Goal: Task Accomplishment & Management: Manage account settings

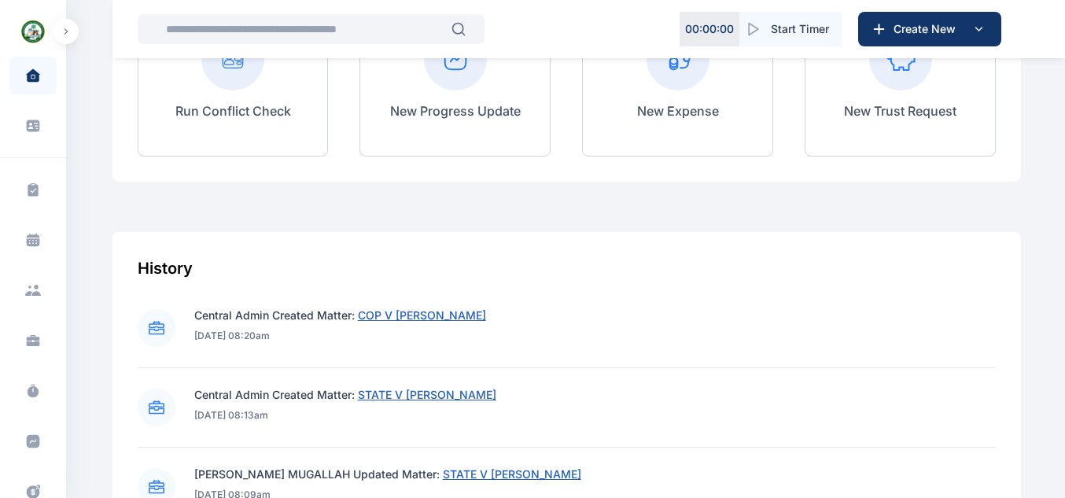
scroll to position [566, 0]
click at [385, 319] on span "COP V [PERSON_NAME]" at bounding box center [422, 314] width 128 height 13
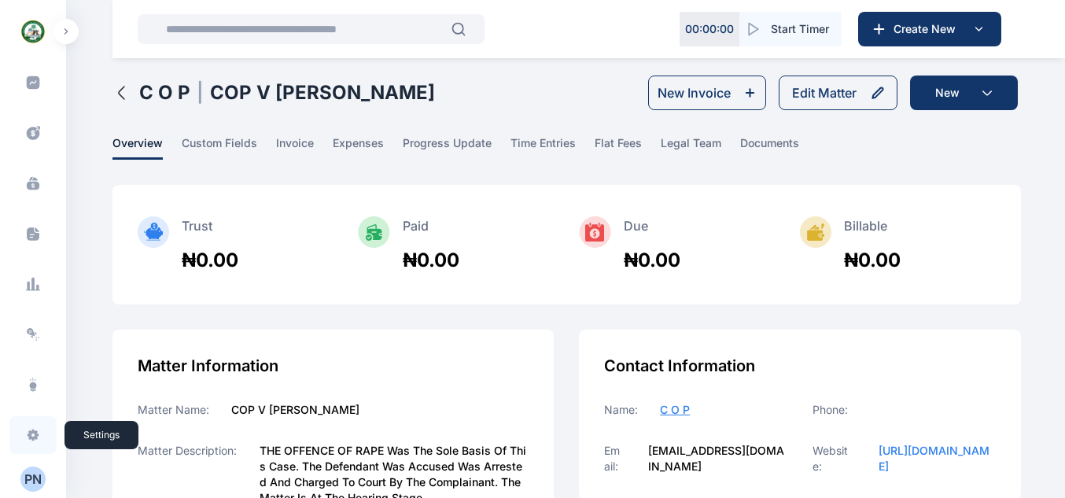
click at [32, 436] on icon at bounding box center [34, 435] width 12 height 12
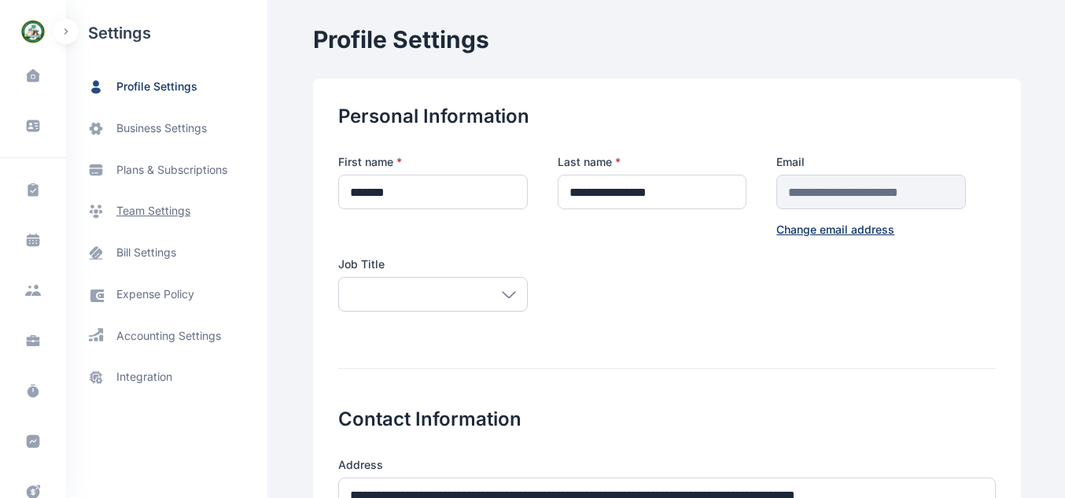
click at [169, 216] on span "team settings" at bounding box center [153, 211] width 74 height 17
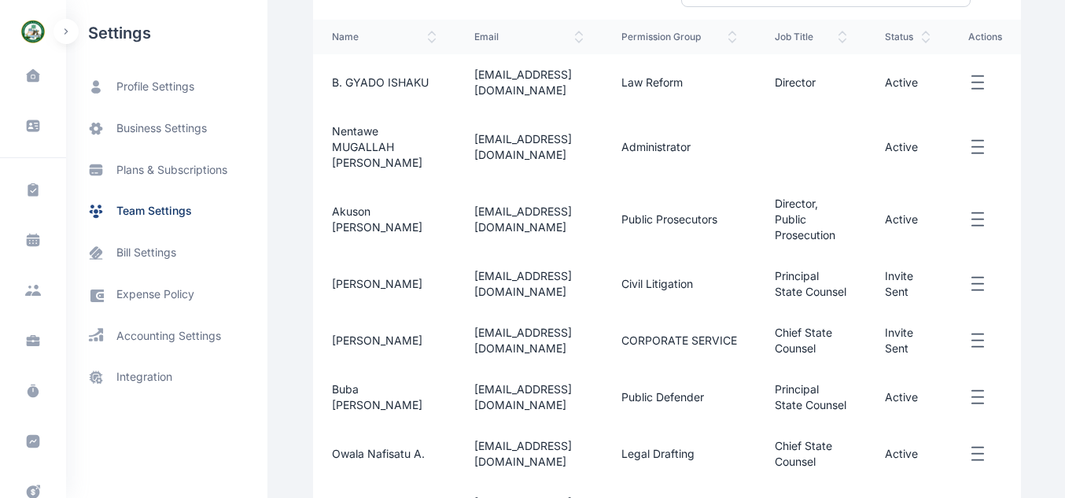
scroll to position [346, 0]
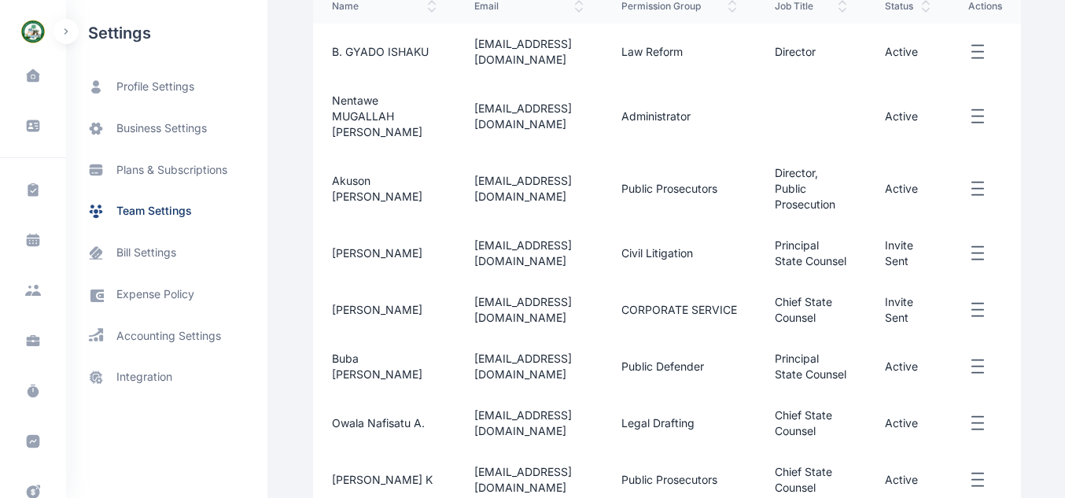
click at [905, 253] on td "Invite Sent" at bounding box center [907, 253] width 83 height 57
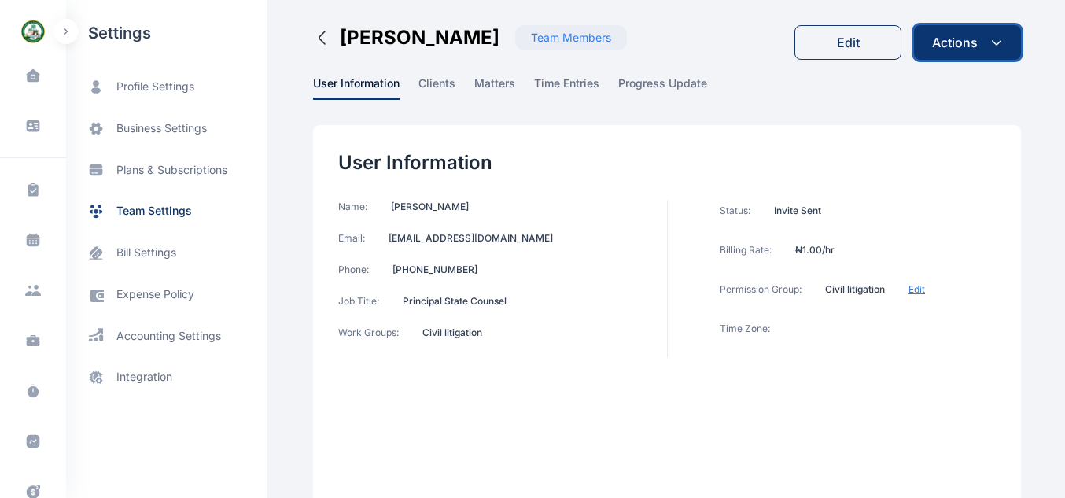
click at [962, 37] on div "Actions" at bounding box center [955, 42] width 46 height 19
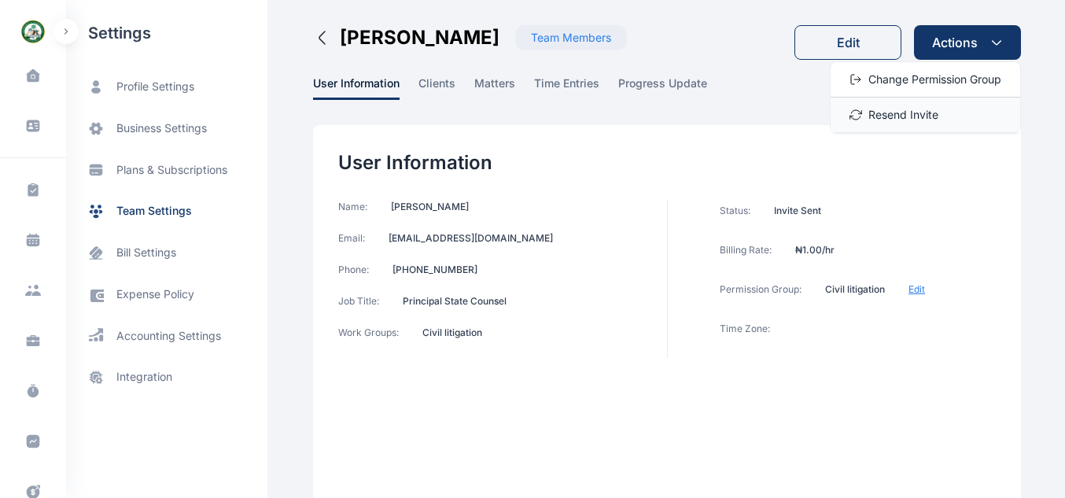
click at [917, 119] on span "Resend Invite" at bounding box center [903, 115] width 70 height 16
click at [313, 28] on button "[PERSON_NAME] Team Members" at bounding box center [470, 37] width 314 height 25
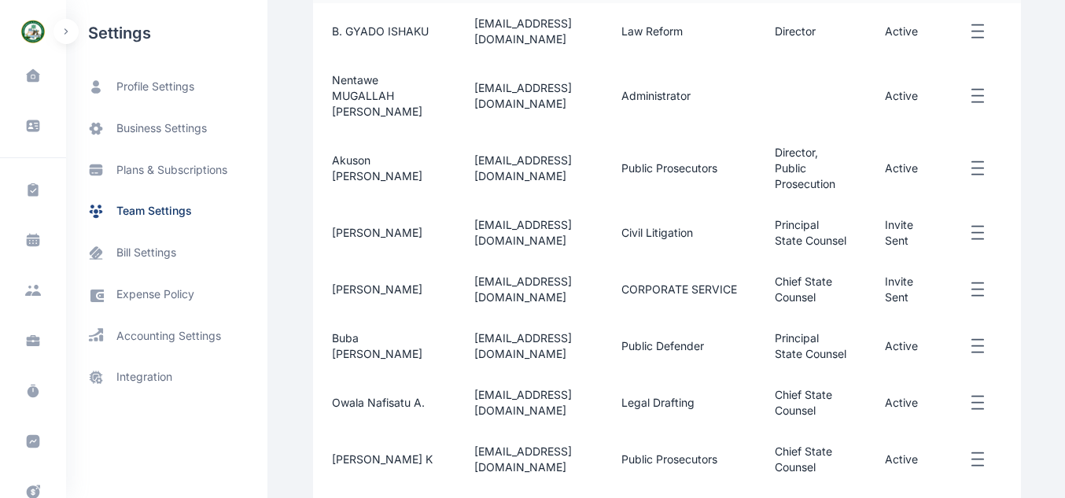
scroll to position [362, 0]
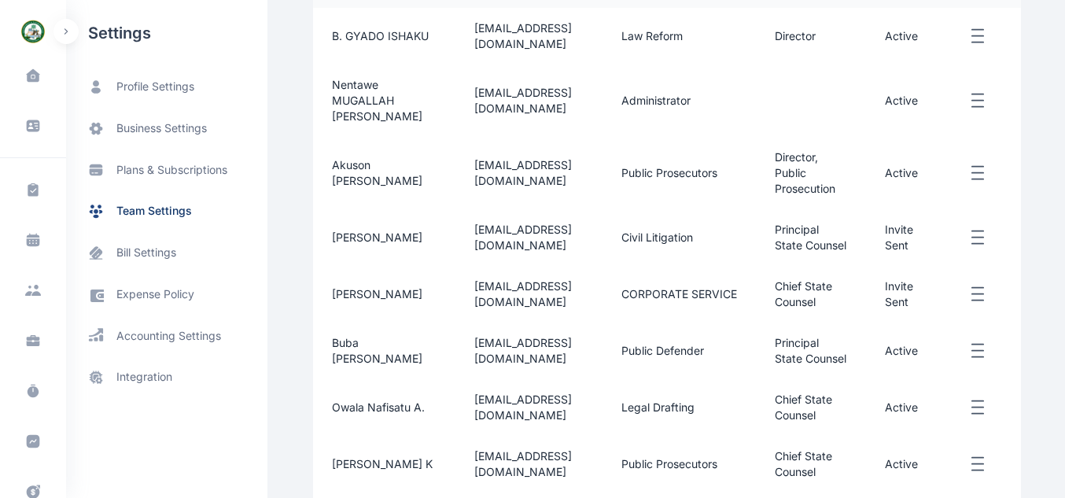
click at [897, 313] on td "Invite Sent" at bounding box center [907, 294] width 83 height 57
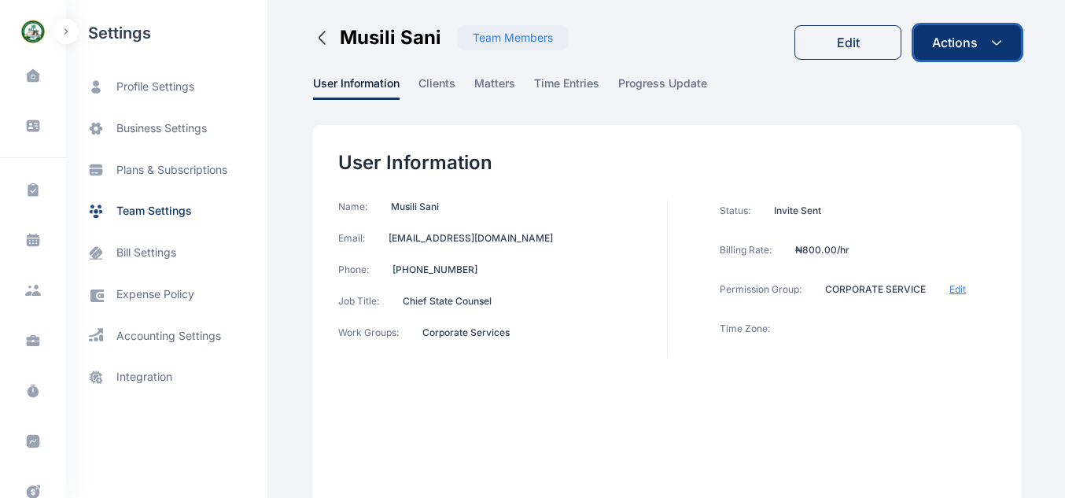
click at [986, 40] on button "Actions" at bounding box center [967, 42] width 107 height 35
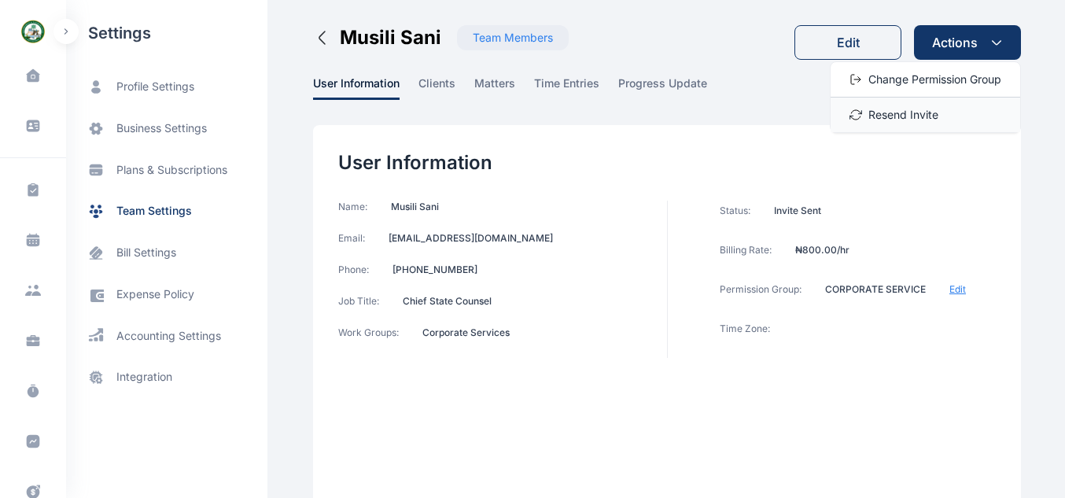
click at [955, 111] on div "Resend Invite" at bounding box center [926, 115] width 190 height 35
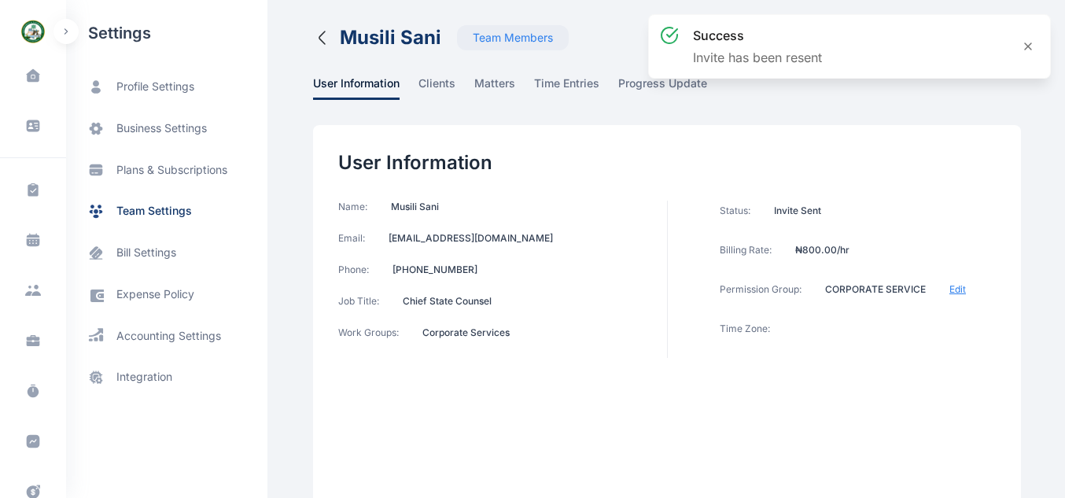
click at [318, 31] on icon "button" at bounding box center [322, 37] width 19 height 19
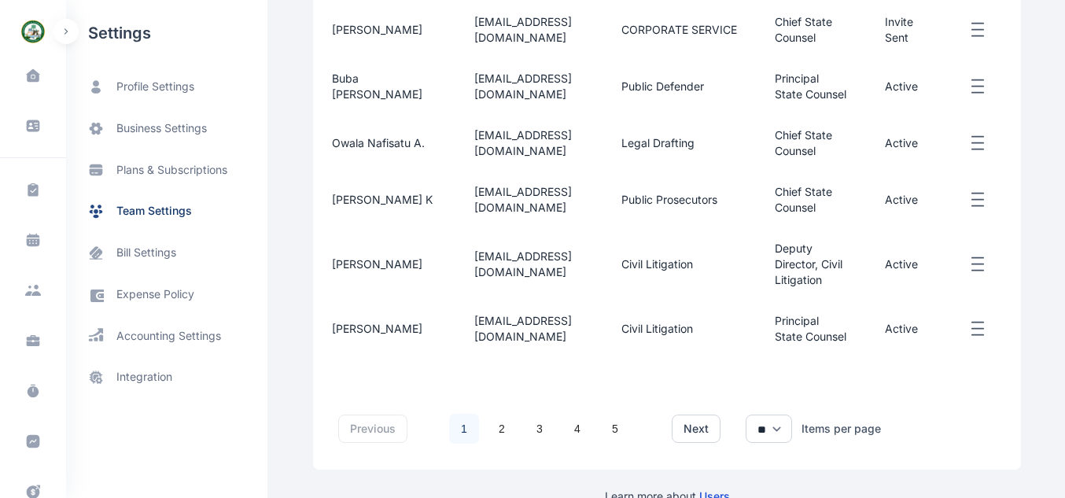
scroll to position [655, 0]
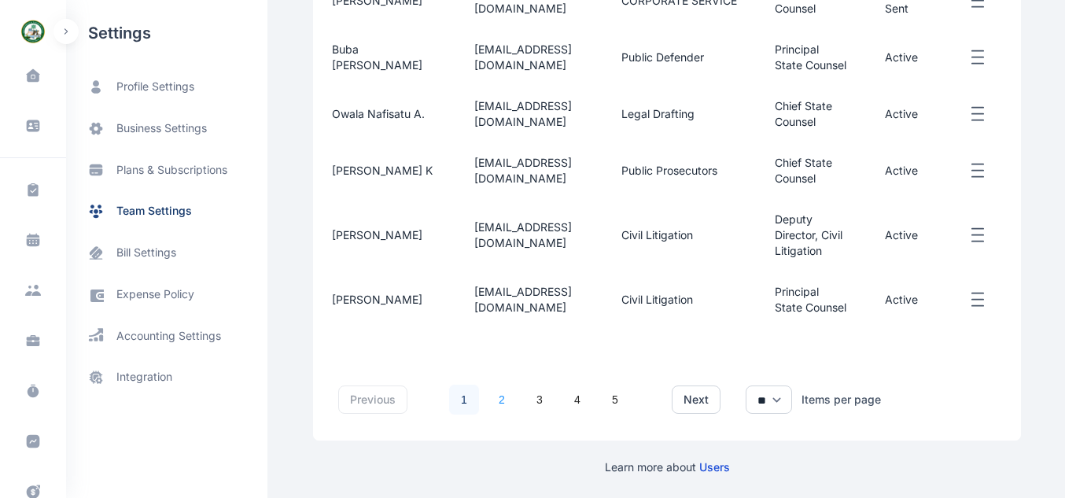
click at [487, 415] on link "2" at bounding box center [502, 400] width 30 height 30
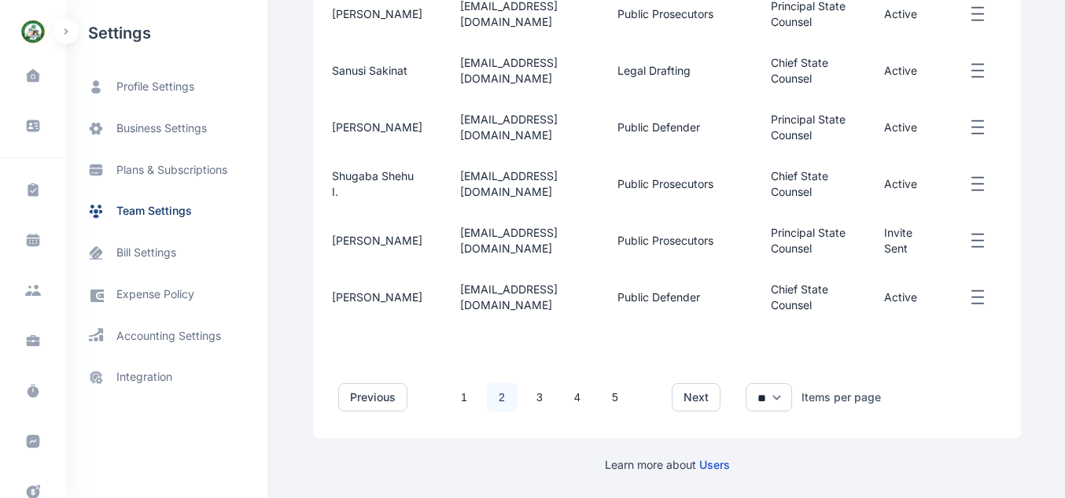
click at [902, 265] on td "Invite Sent" at bounding box center [907, 240] width 84 height 57
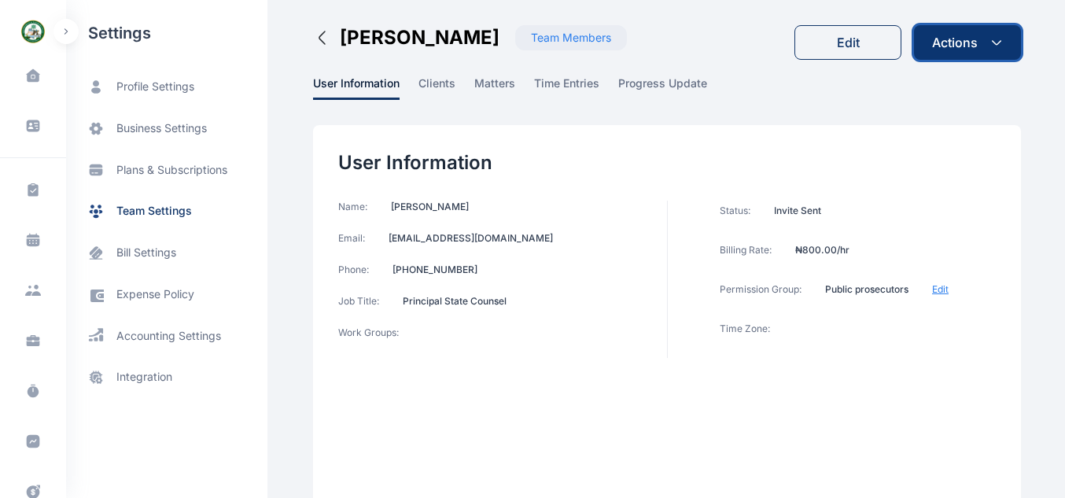
click at [990, 35] on button "Actions" at bounding box center [967, 42] width 107 height 35
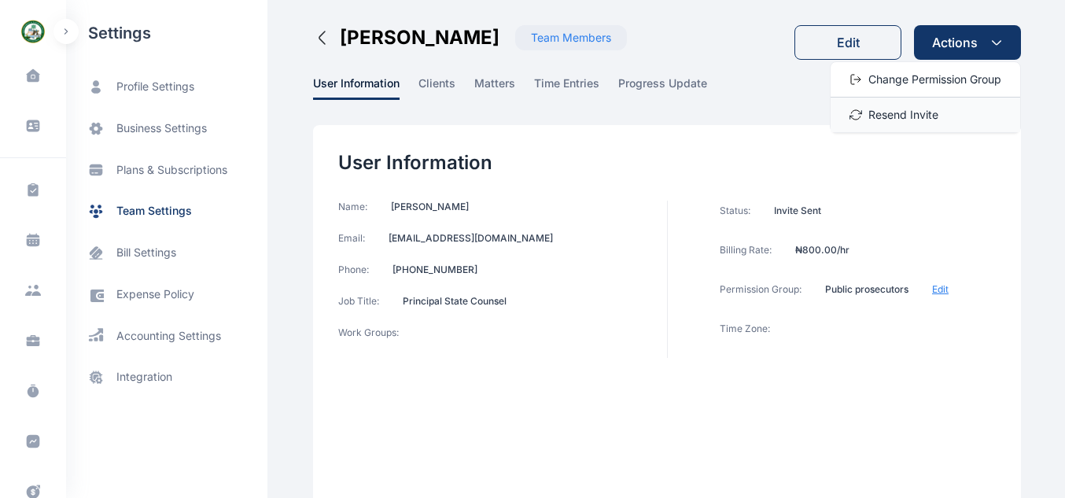
click at [942, 121] on div "Resend Invite" at bounding box center [926, 115] width 190 height 35
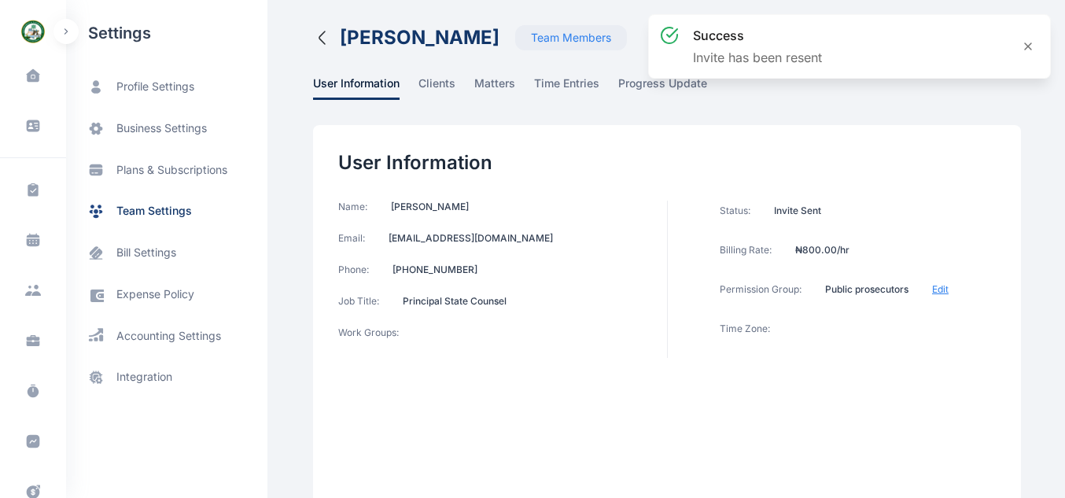
click at [321, 35] on icon "button" at bounding box center [322, 37] width 19 height 19
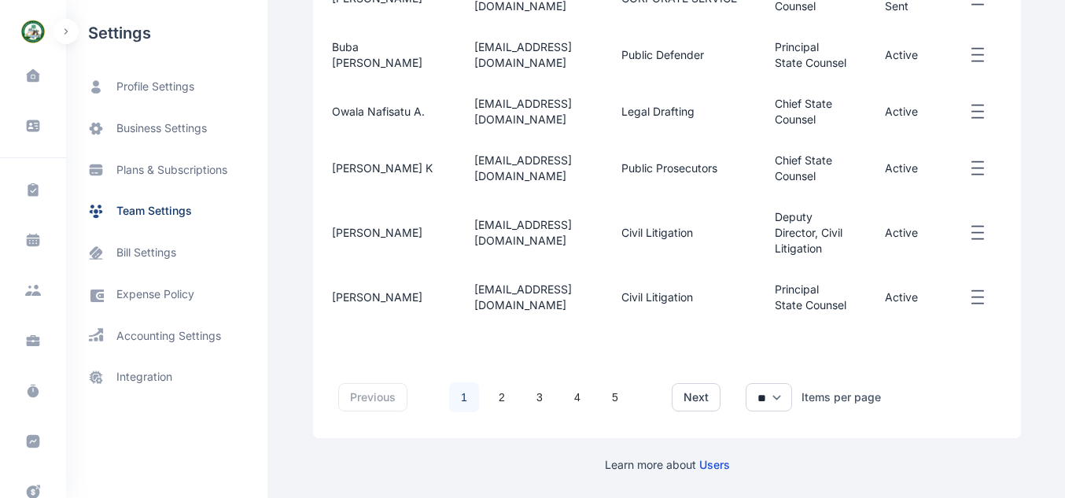
scroll to position [687, 0]
click at [492, 412] on link "2" at bounding box center [502, 397] width 30 height 30
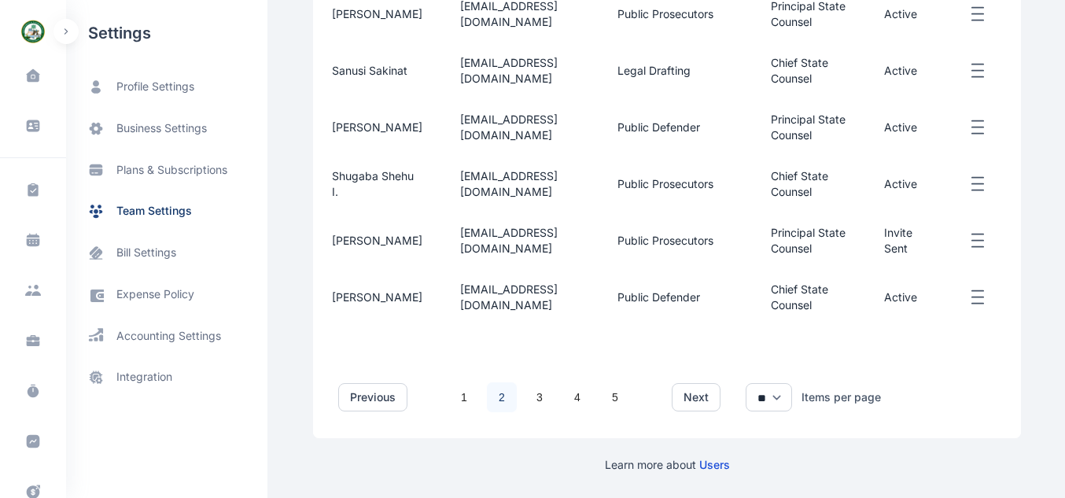
drag, startPoint x: 1064, startPoint y: 328, endPoint x: 1074, endPoint y: 282, distance: 46.6
click at [534, 396] on link "3" at bounding box center [540, 397] width 30 height 30
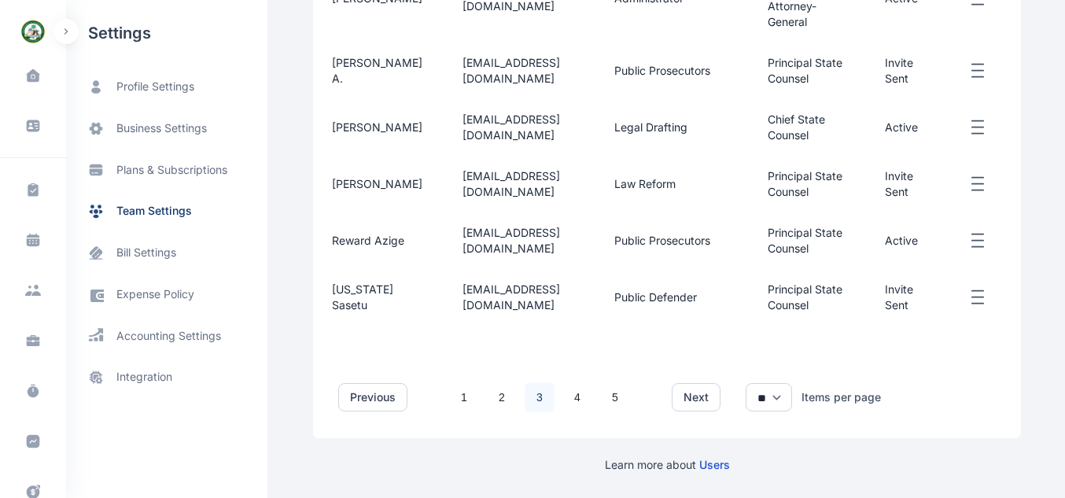
click at [949, 326] on td "Invite Sent" at bounding box center [907, 297] width 83 height 57
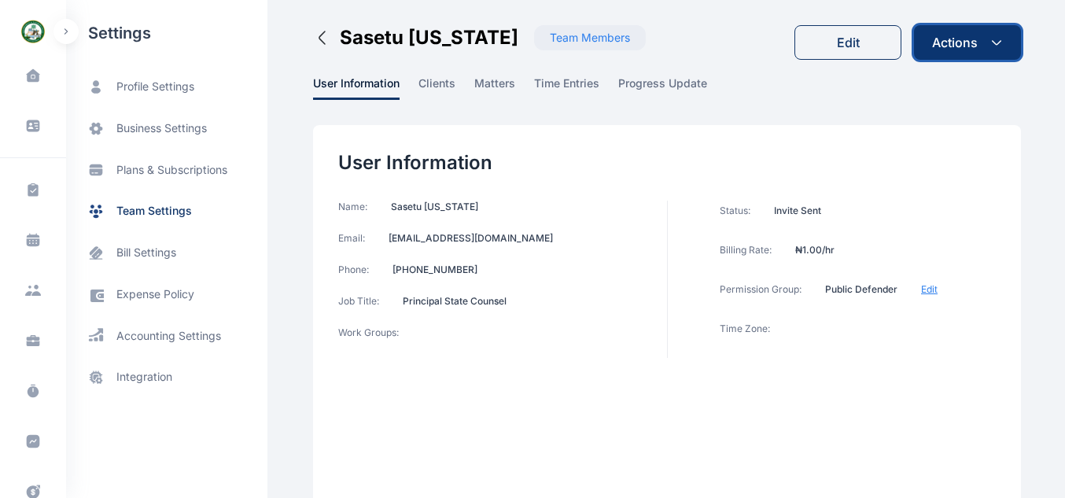
click at [963, 46] on div "Actions" at bounding box center [955, 42] width 46 height 19
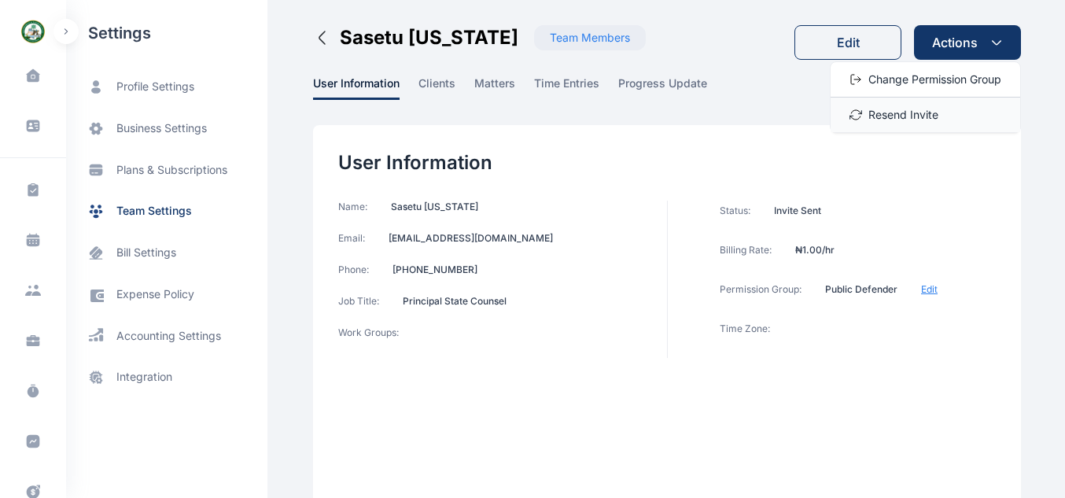
click at [952, 114] on div "Resend Invite" at bounding box center [926, 115] width 190 height 35
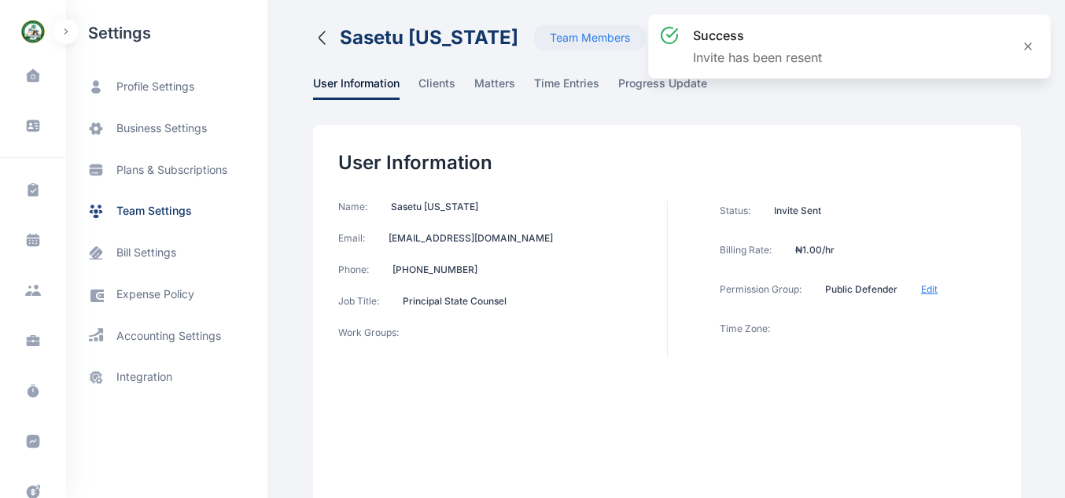
click at [550, 38] on div "Team Members" at bounding box center [590, 38] width 80 height 16
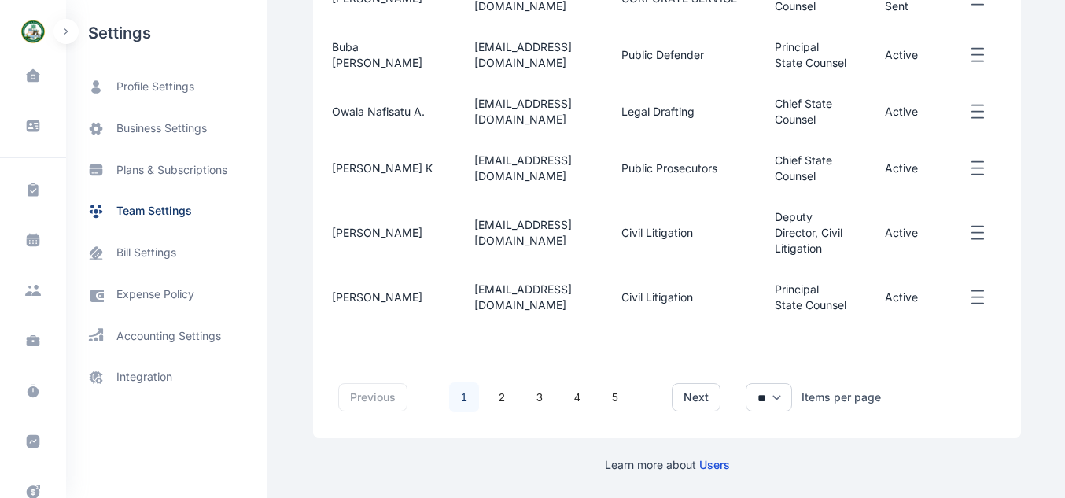
scroll to position [728, 0]
click at [525, 389] on link "3" at bounding box center [540, 397] width 30 height 30
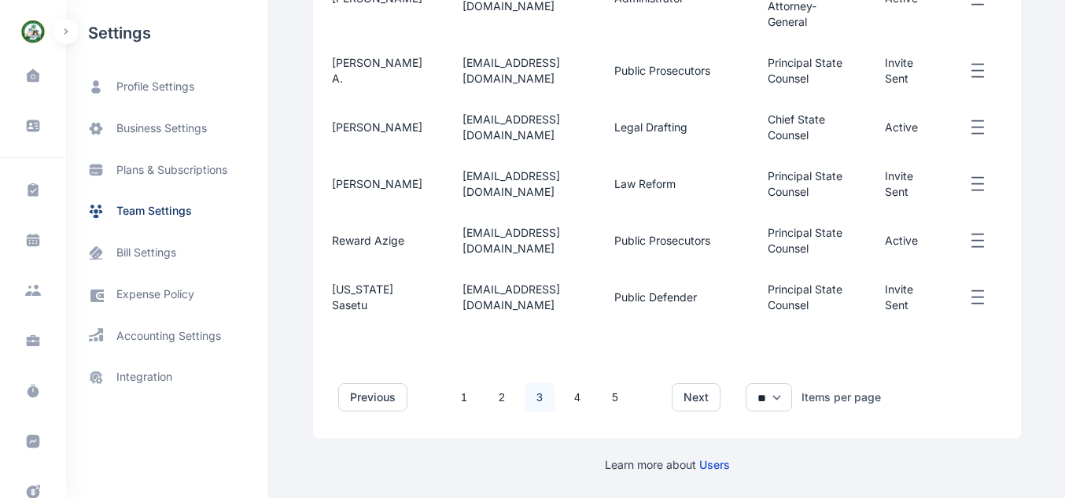
click at [949, 182] on td "Invite Sent" at bounding box center [907, 184] width 83 height 57
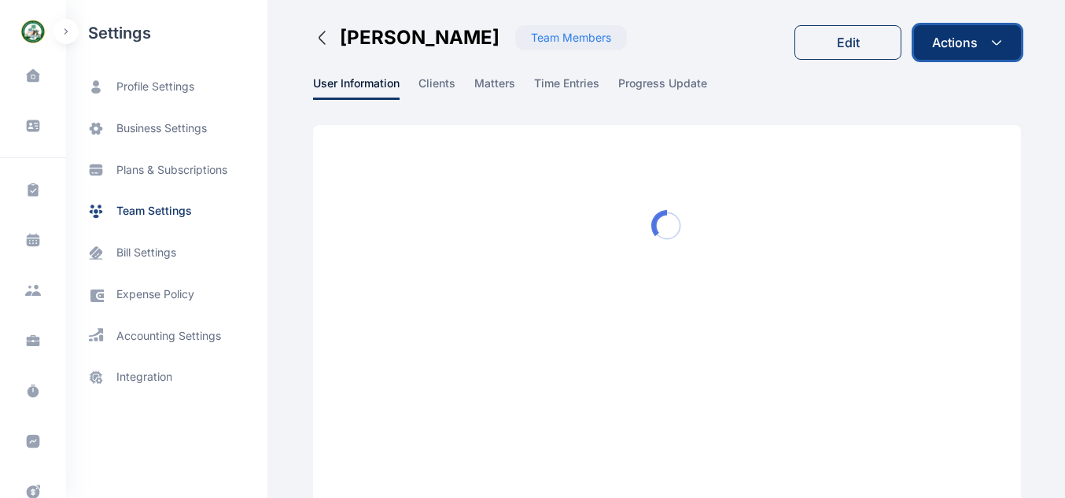
click at [986, 50] on button "Actions" at bounding box center [967, 42] width 107 height 35
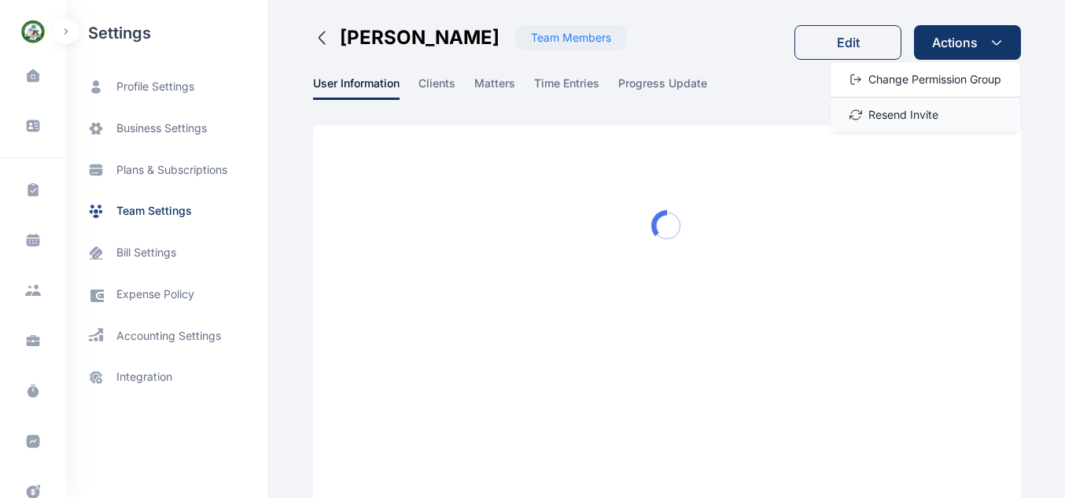
click at [962, 122] on div "Resend Invite" at bounding box center [926, 115] width 190 height 35
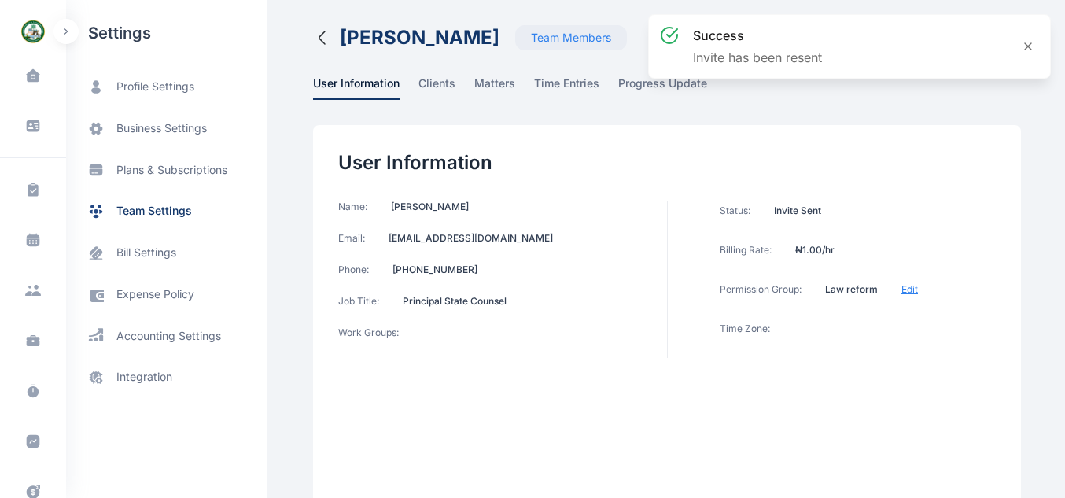
click at [317, 35] on icon "button" at bounding box center [322, 37] width 19 height 19
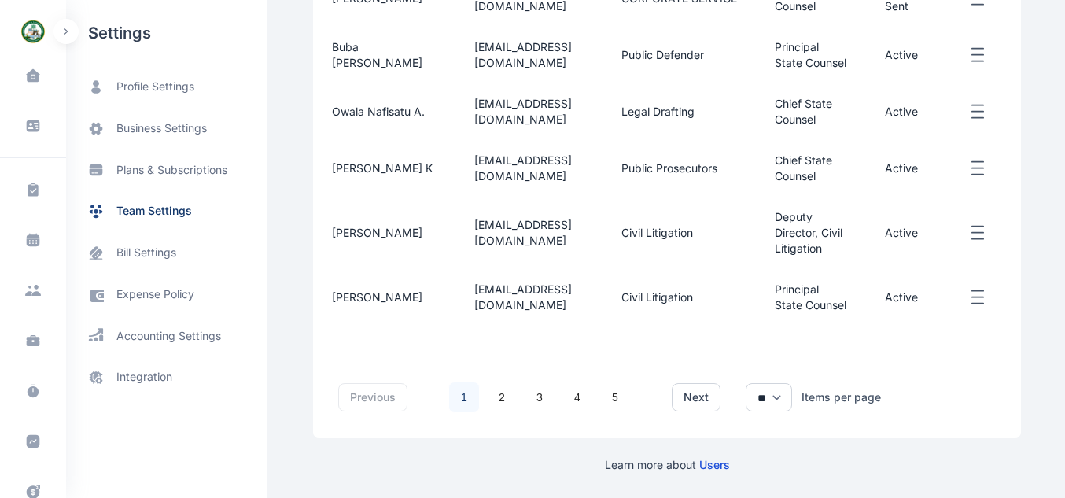
scroll to position [728, 0]
click at [529, 389] on link "3" at bounding box center [540, 397] width 30 height 30
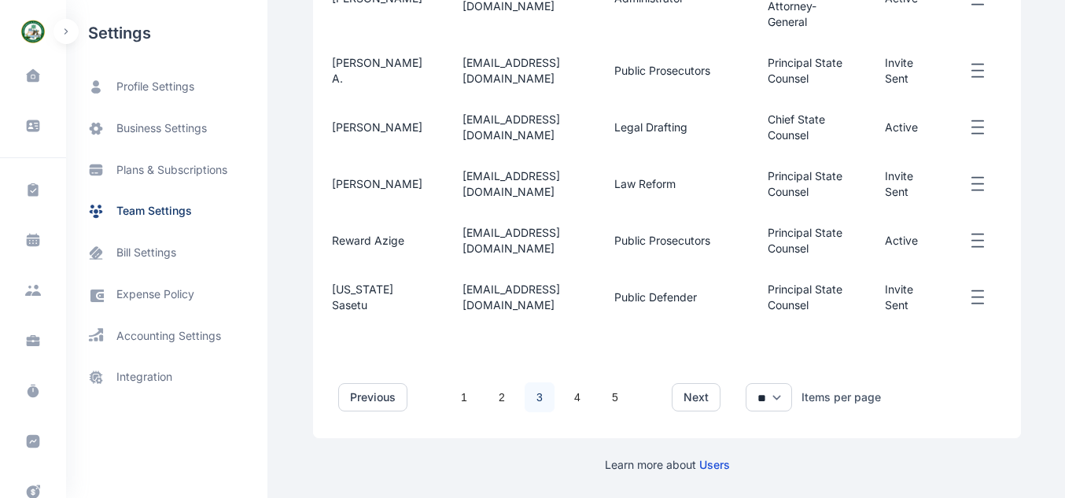
click at [934, 42] on td "Invite Sent" at bounding box center [907, 70] width 83 height 57
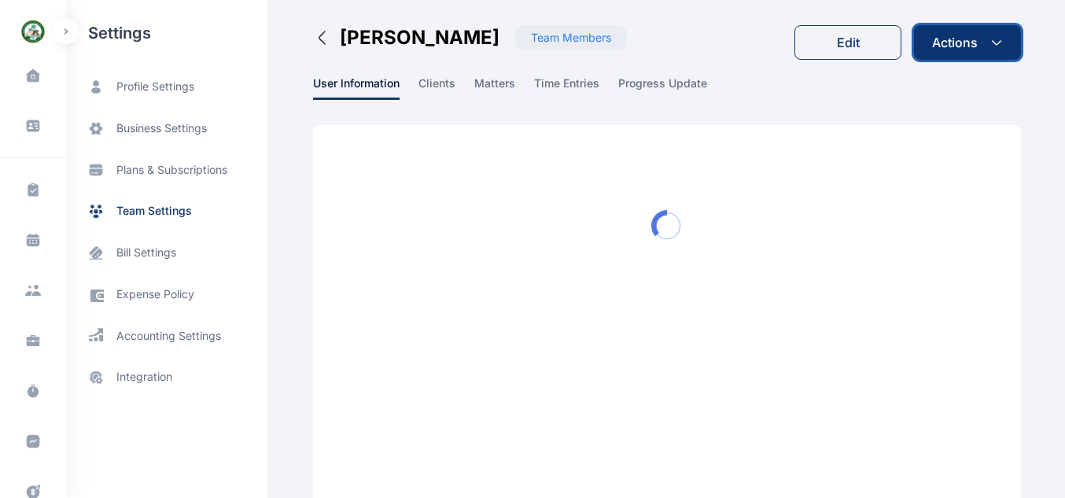
click at [1000, 39] on icon "button" at bounding box center [996, 42] width 13 height 13
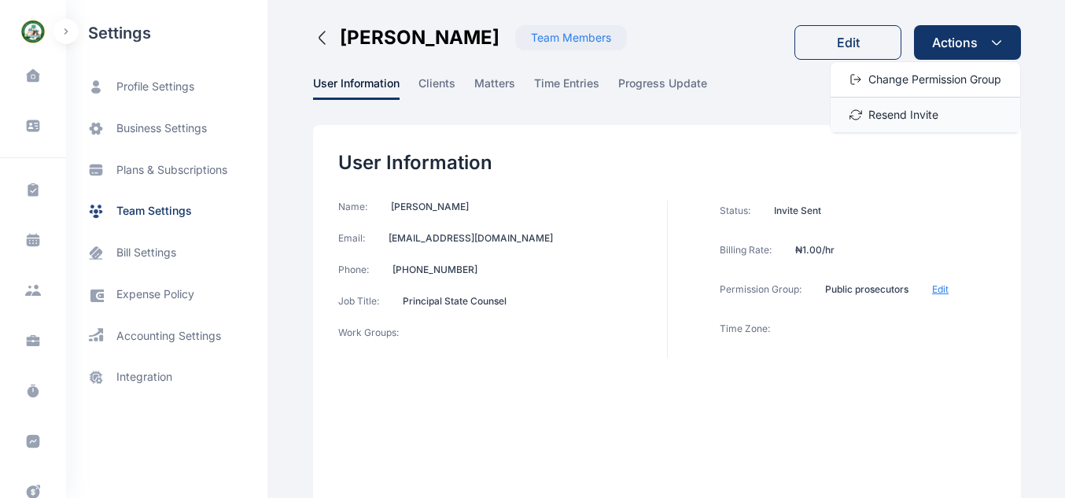
click at [916, 120] on span "Resend Invite" at bounding box center [903, 115] width 70 height 16
click at [313, 31] on icon "button" at bounding box center [322, 37] width 19 height 19
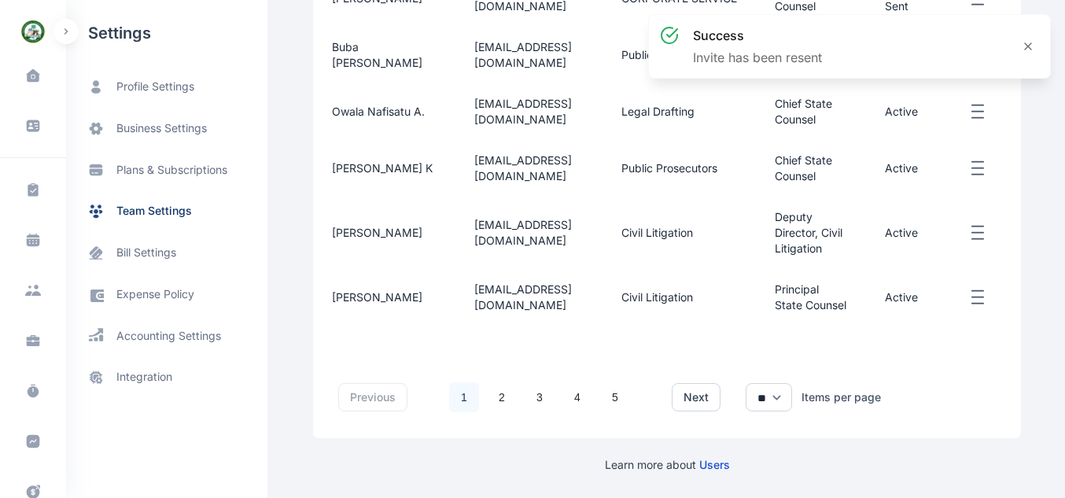
scroll to position [728, 0]
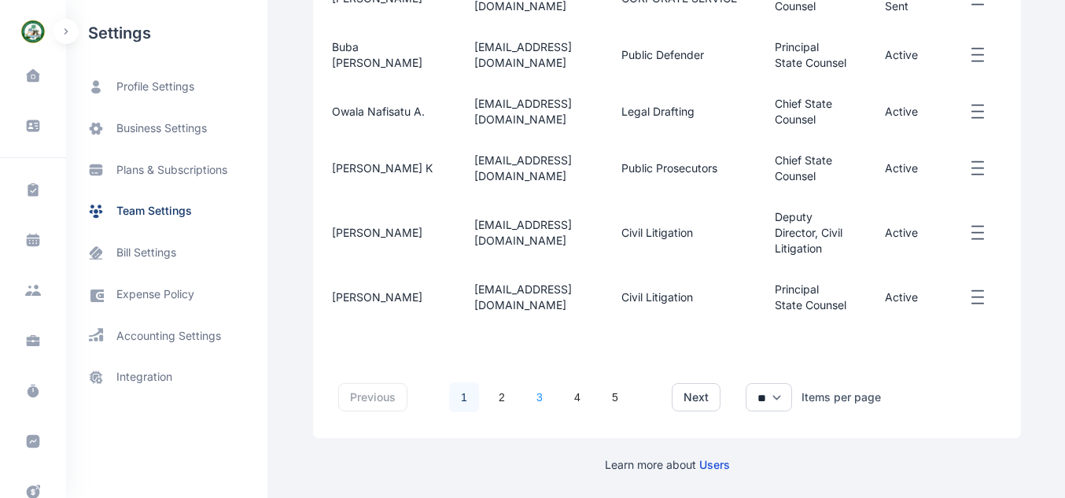
click at [525, 390] on link "3" at bounding box center [540, 397] width 30 height 30
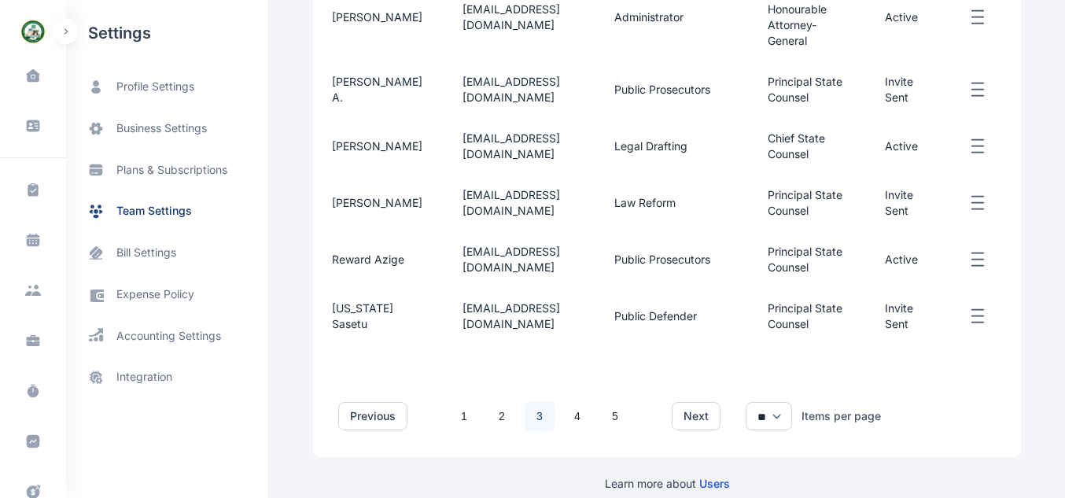
scroll to position [760, 0]
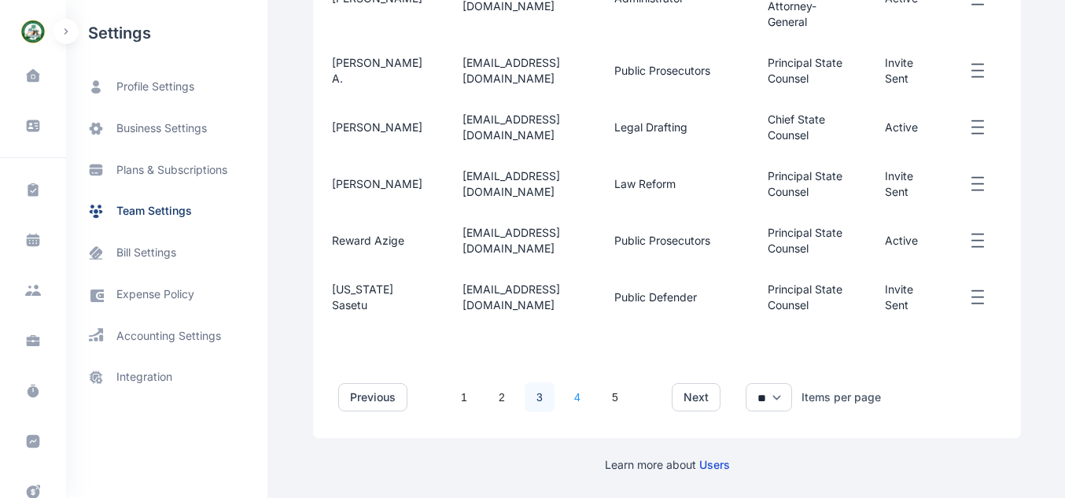
click at [562, 387] on link "4" at bounding box center [577, 397] width 30 height 30
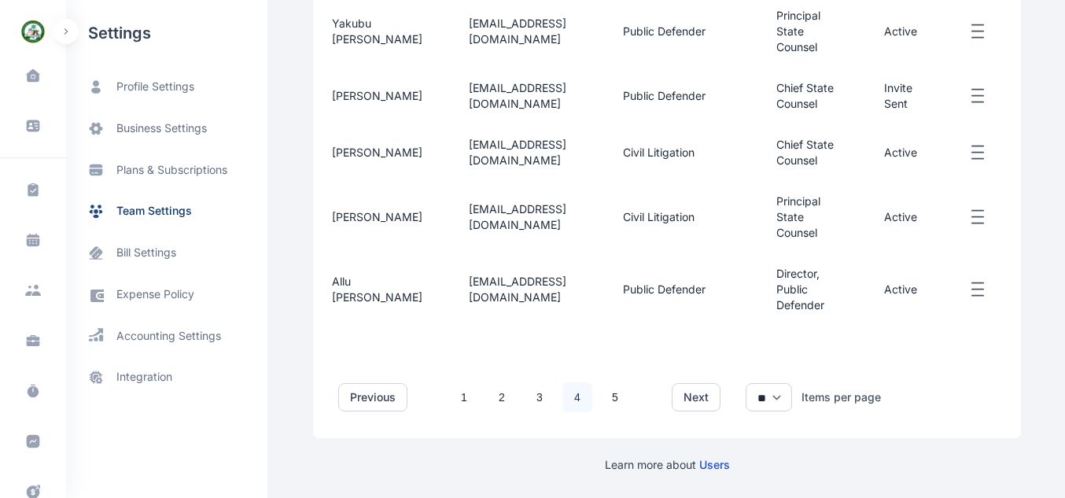
click at [914, 95] on td "Invite Sent" at bounding box center [907, 96] width 84 height 57
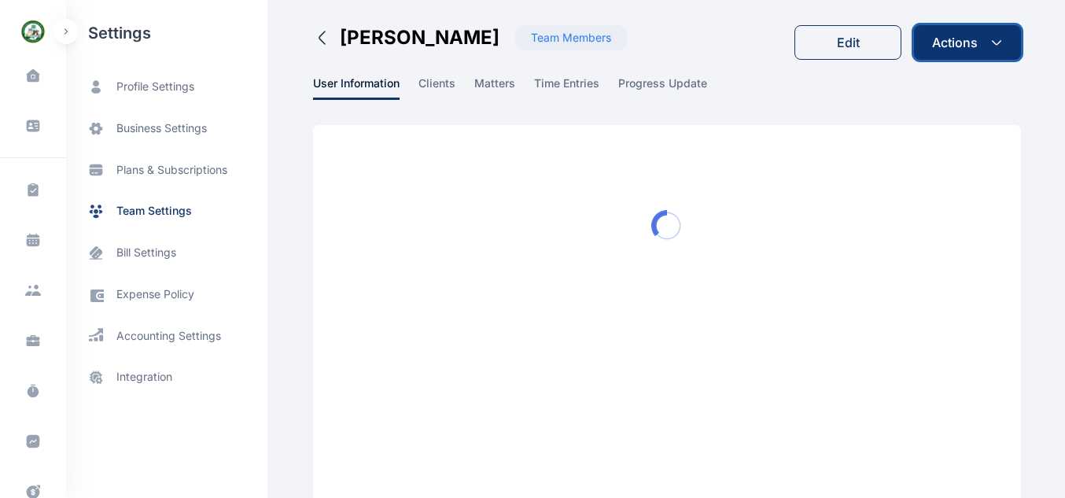
click at [1001, 33] on button "Actions" at bounding box center [967, 42] width 107 height 35
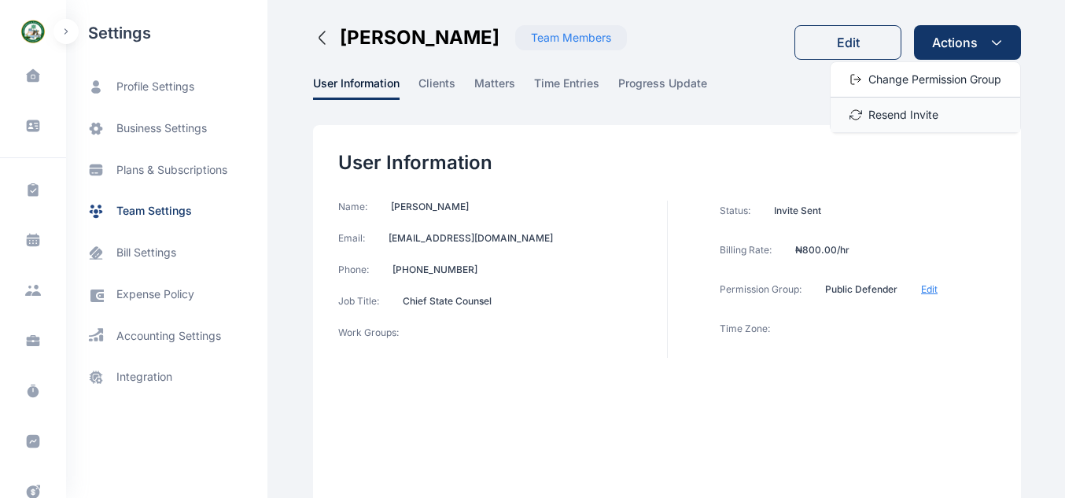
click at [939, 110] on div "Resend Invite" at bounding box center [926, 115] width 190 height 35
click at [316, 46] on icon "button" at bounding box center [322, 37] width 19 height 19
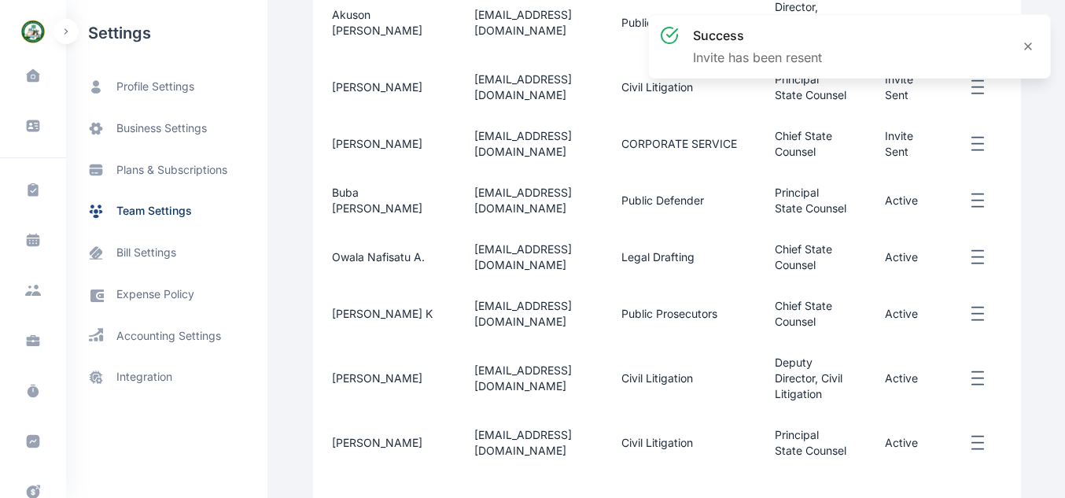
scroll to position [728, 0]
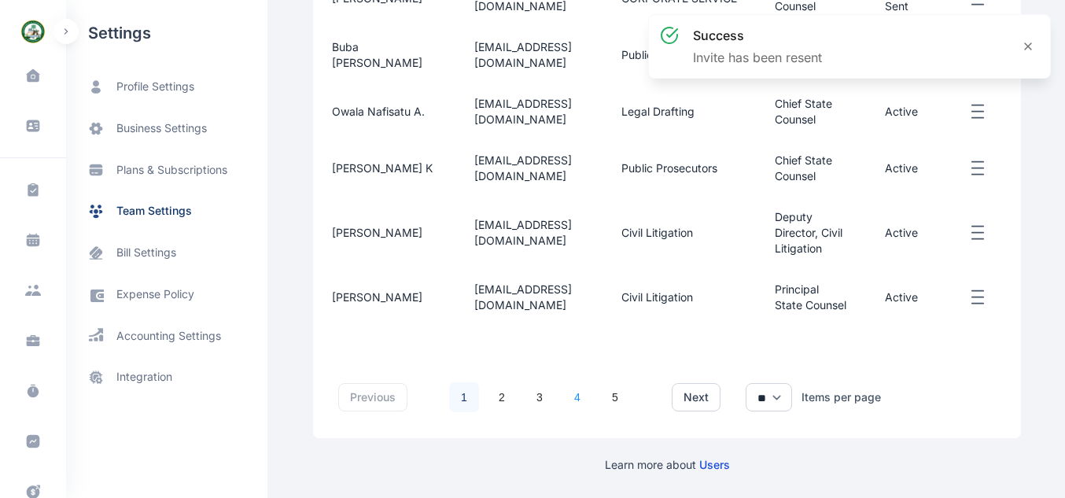
click at [562, 386] on link "4" at bounding box center [577, 397] width 30 height 30
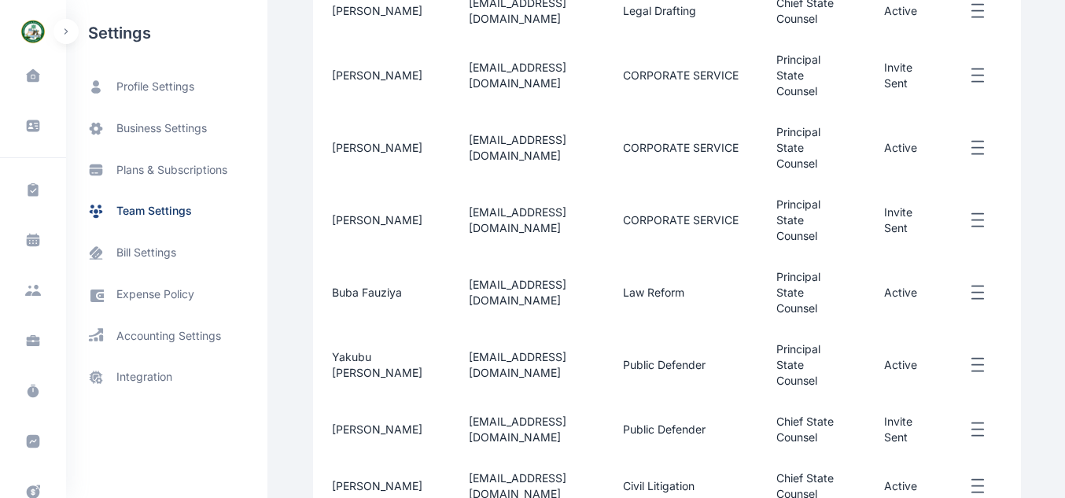
scroll to position [349, 0]
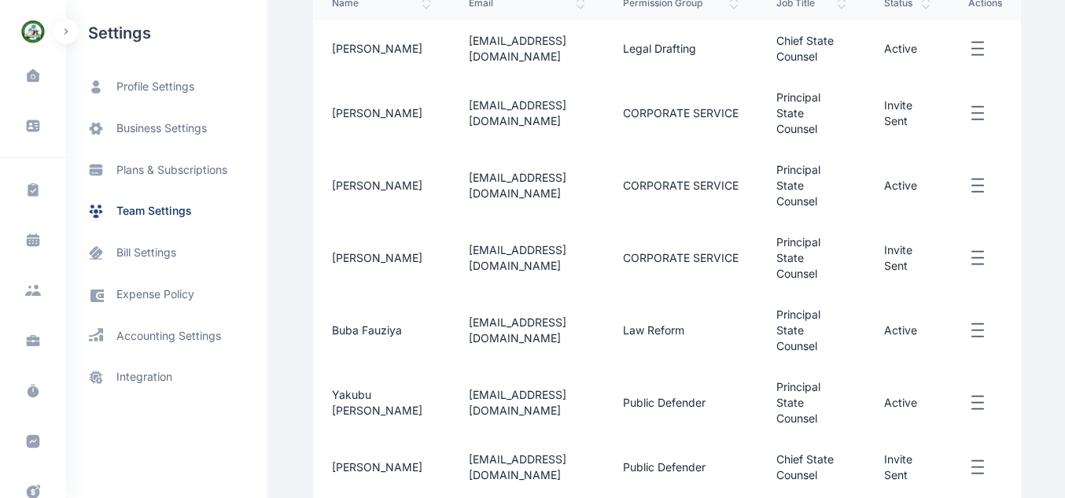
click at [899, 256] on td "Invite Sent" at bounding box center [907, 258] width 84 height 72
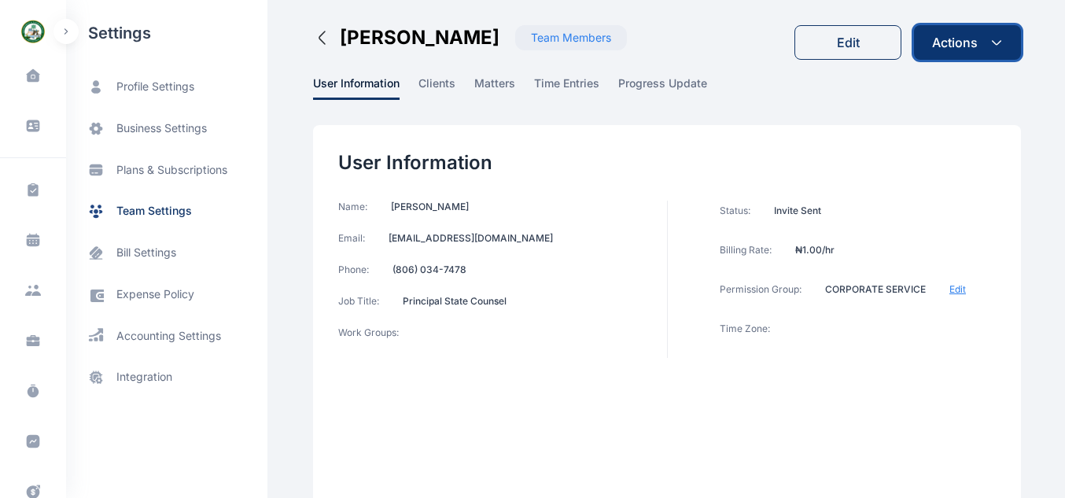
click at [955, 50] on div "Actions" at bounding box center [955, 42] width 46 height 19
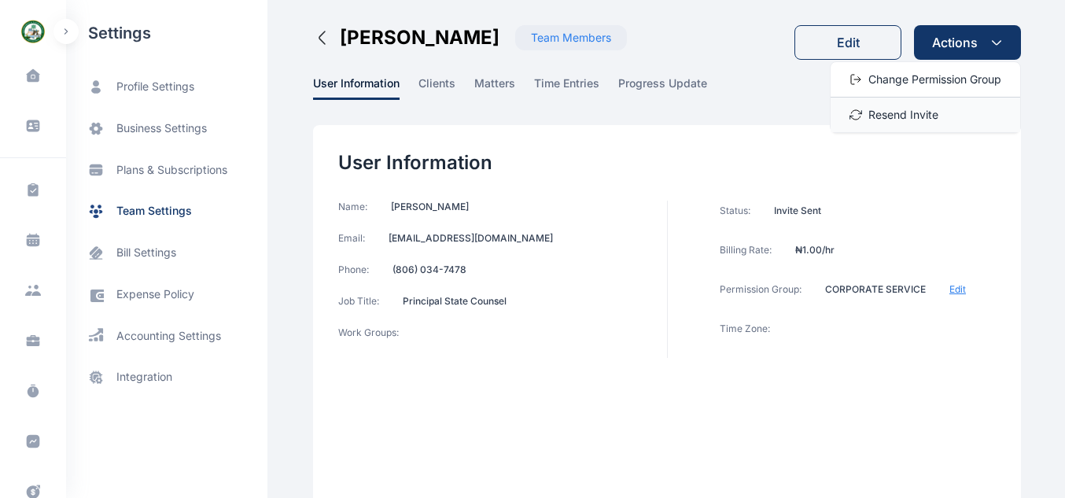
click at [916, 110] on span "Resend Invite" at bounding box center [903, 115] width 70 height 16
click at [313, 28] on icon "button" at bounding box center [322, 37] width 19 height 19
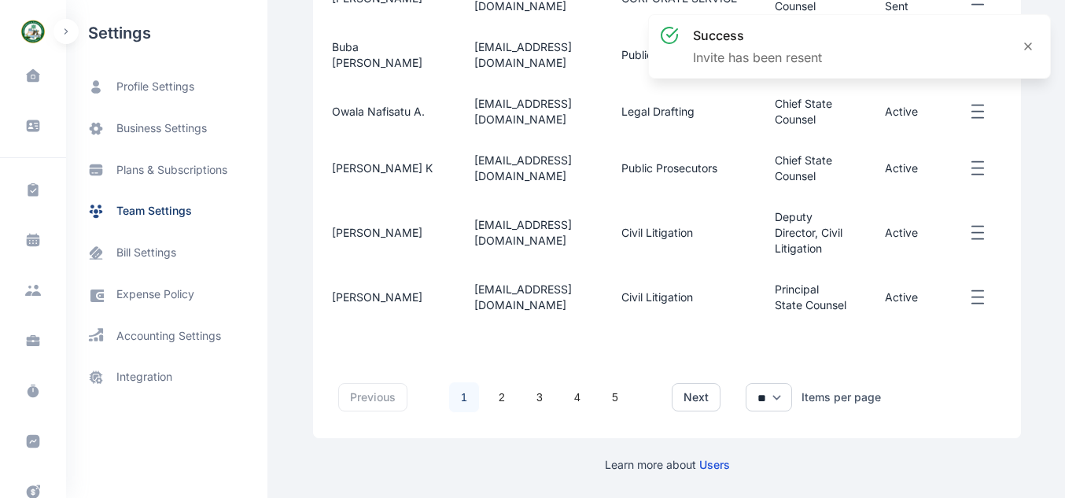
scroll to position [728, 0]
click at [578, 392] on link "4" at bounding box center [577, 397] width 30 height 30
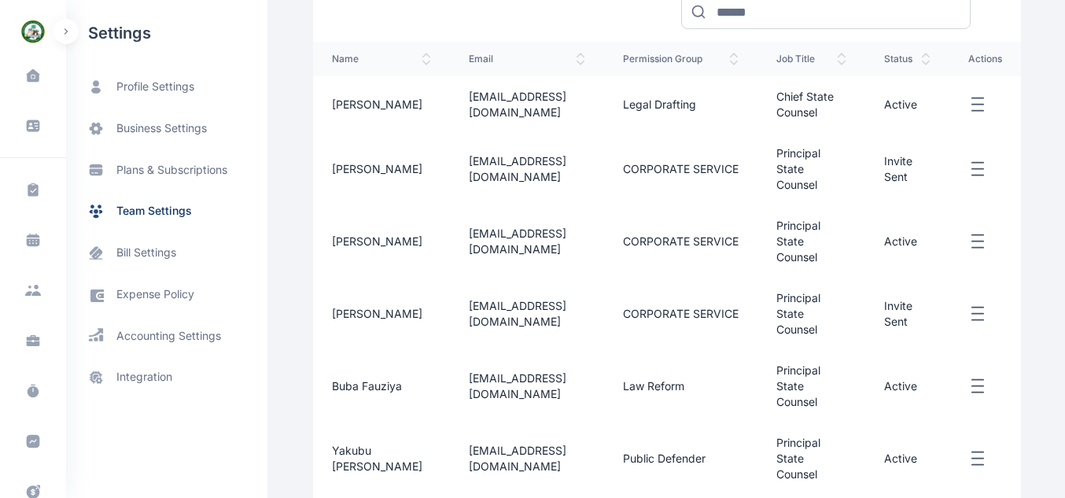
scroll to position [233, 0]
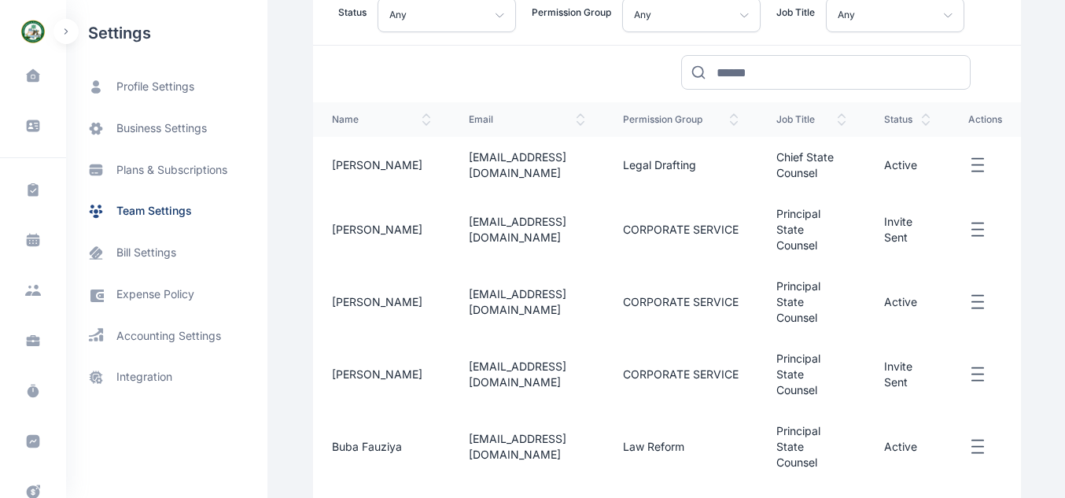
click at [902, 236] on td "Invite Sent" at bounding box center [907, 229] width 84 height 72
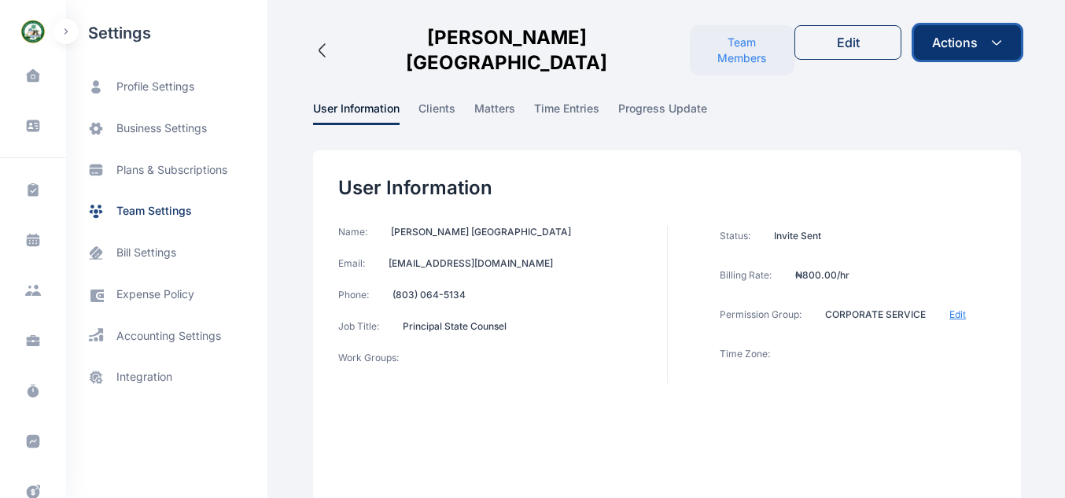
click at [967, 35] on div "Actions" at bounding box center [955, 42] width 46 height 19
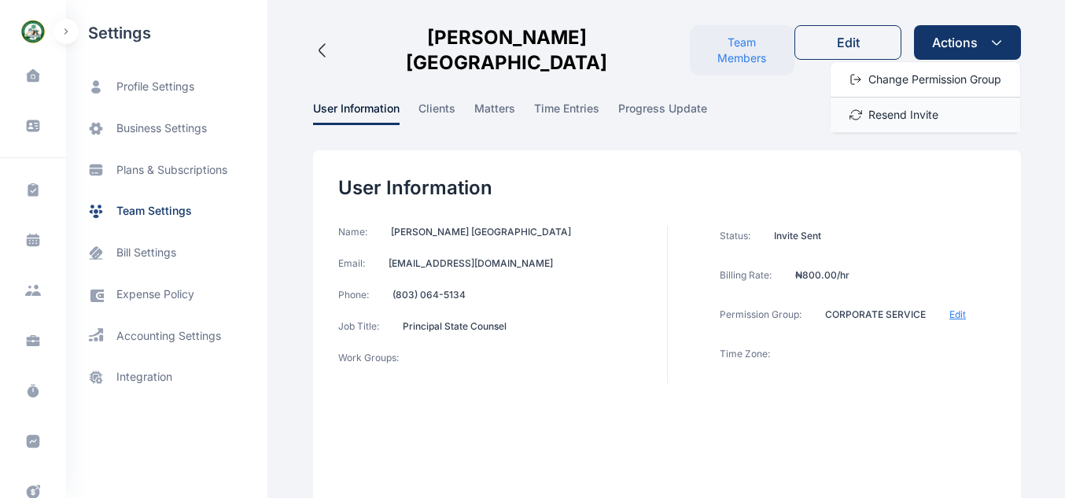
click at [944, 123] on div "Resend Invite" at bounding box center [926, 115] width 190 height 35
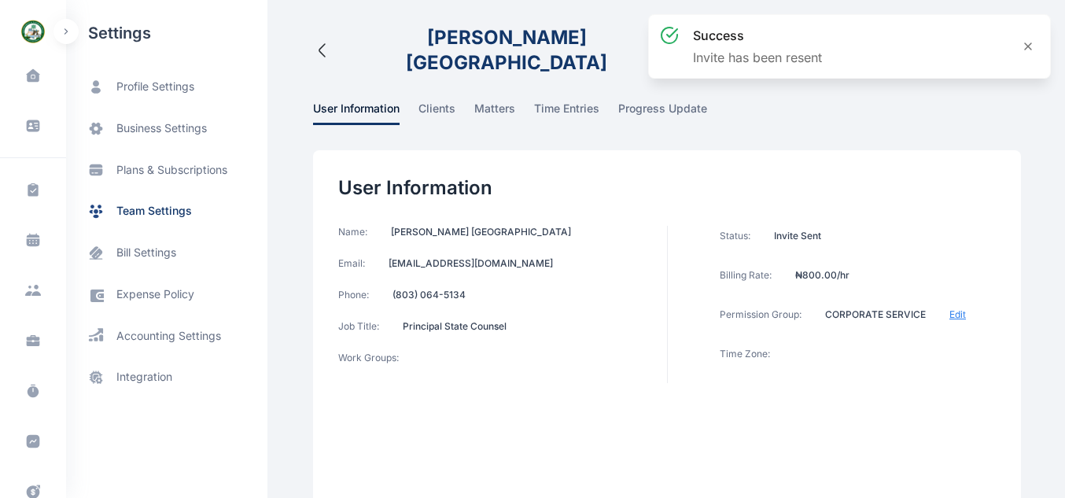
click at [313, 41] on icon "button" at bounding box center [322, 50] width 19 height 19
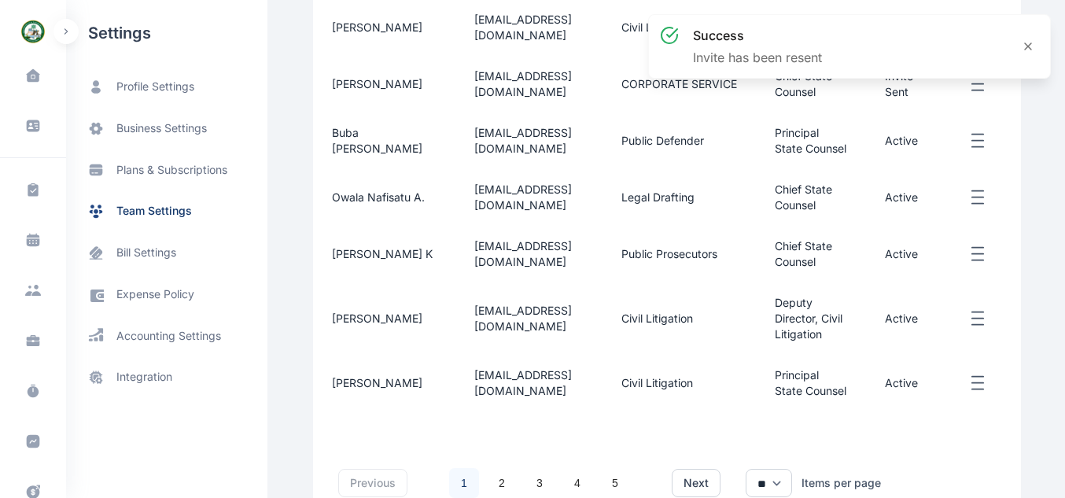
scroll to position [728, 0]
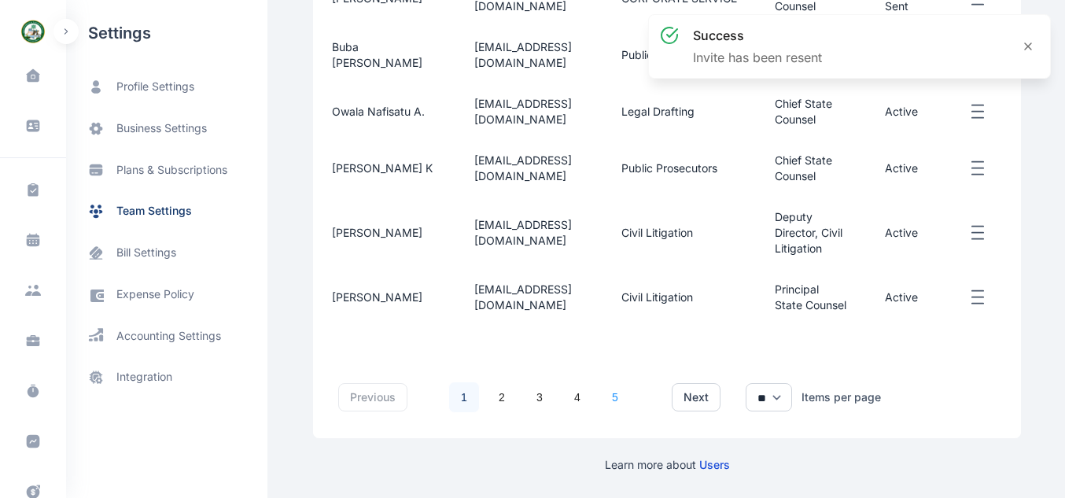
click at [604, 389] on link "5" at bounding box center [615, 397] width 30 height 30
